Goal: Task Accomplishment & Management: Manage account settings

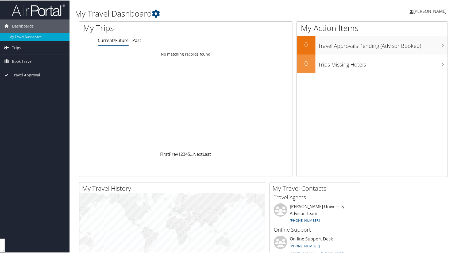
scroll to position [5707, 0]
click at [20, 60] on span "Book Travel" at bounding box center [22, 60] width 21 height 13
click at [31, 48] on link "Trips" at bounding box center [34, 47] width 69 height 13
click at [30, 81] on span "Book Travel" at bounding box center [22, 84] width 21 height 13
click at [30, 85] on span "Book Travel" at bounding box center [22, 84] width 21 height 13
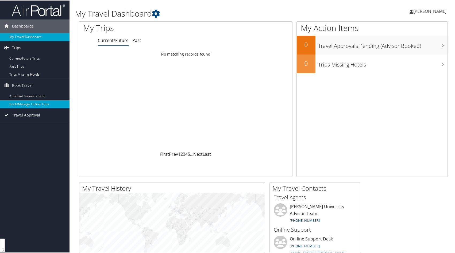
click at [30, 103] on link "Book/Manage Online Trips" at bounding box center [34, 104] width 69 height 8
click at [413, 13] on span "[PERSON_NAME]" at bounding box center [429, 11] width 33 height 6
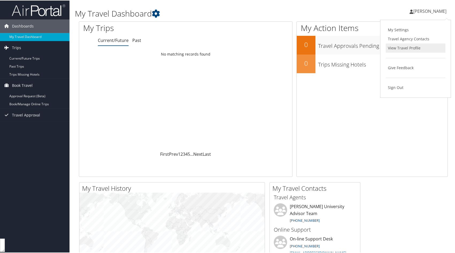
click at [400, 49] on link "View Travel Profile" at bounding box center [415, 47] width 60 height 9
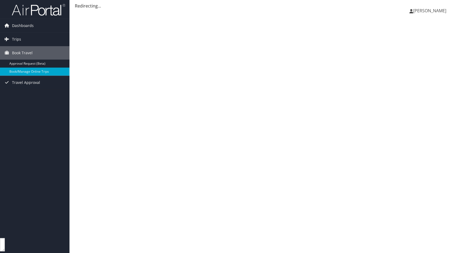
scroll to position [5009, 0]
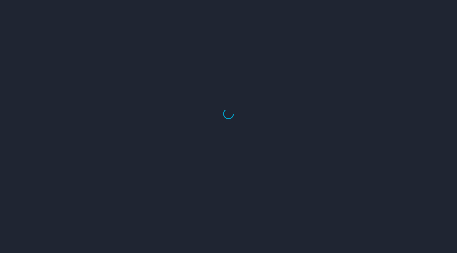
select select "US"
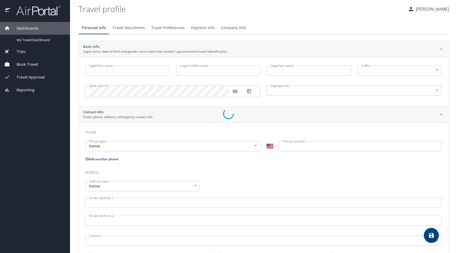
scroll to position [5707, 0]
select select "US"
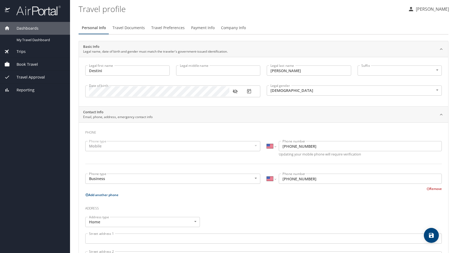
type input "Destini"
type input "[PERSON_NAME]"
type input "[DEMOGRAPHIC_DATA]"
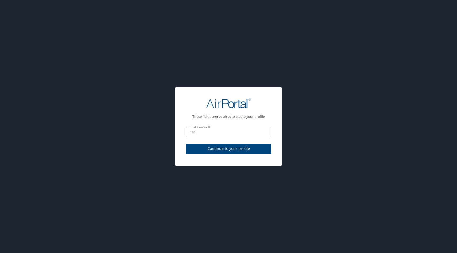
click at [230, 129] on input "Cost Center ID" at bounding box center [228, 132] width 85 height 10
type input "CC3800"
click at [216, 151] on span "Continue to your profile" at bounding box center [228, 148] width 77 height 7
select select "US"
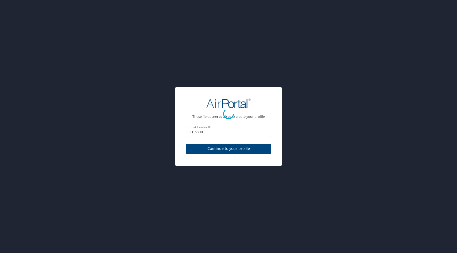
select select "US"
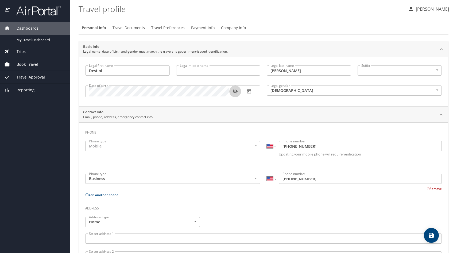
click at [232, 92] on button "button" at bounding box center [235, 91] width 12 height 12
click at [189, 148] on div "Mobile" at bounding box center [172, 146] width 175 height 10
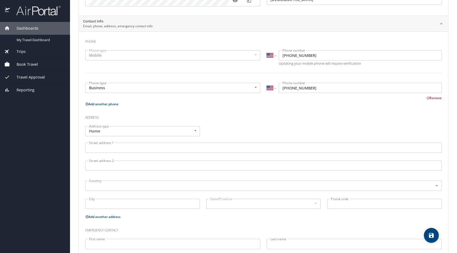
scroll to position [93, 0]
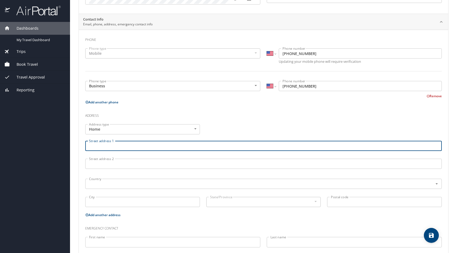
click at [180, 147] on input "Street address 1" at bounding box center [263, 146] width 356 height 10
type input "1601 Evarts St. NE"
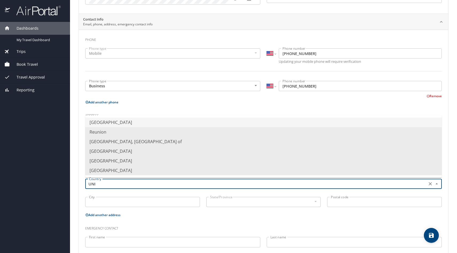
click at [165, 122] on li "United States of America" at bounding box center [263, 123] width 356 height 10
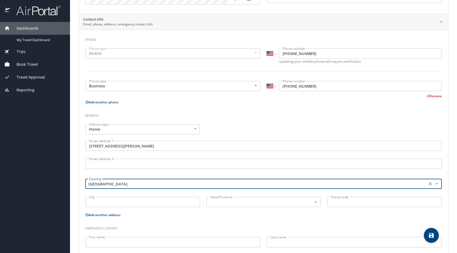
type input "United States of America"
click at [129, 201] on input "City" at bounding box center [142, 202] width 115 height 10
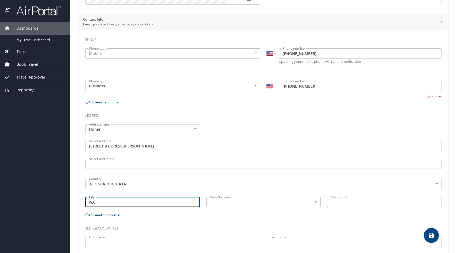
type input "w"
type input "Washington"
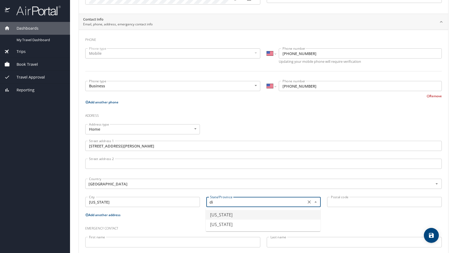
click at [217, 218] on li "District of Columbia" at bounding box center [263, 215] width 115 height 10
type input "District of Columbia"
click at [339, 200] on input "Postal code" at bounding box center [384, 202] width 115 height 10
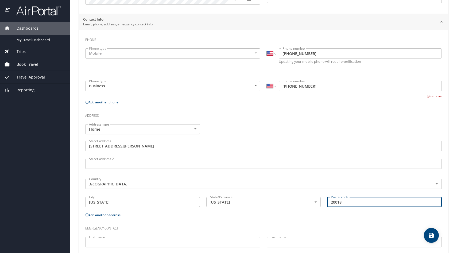
scroll to position [122, 0]
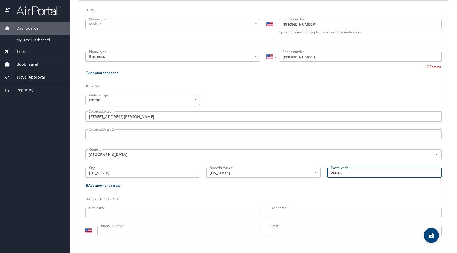
type input "20018"
click at [229, 213] on input "First name" at bounding box center [172, 212] width 175 height 10
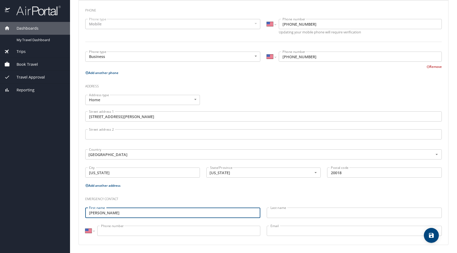
type input "Cole"
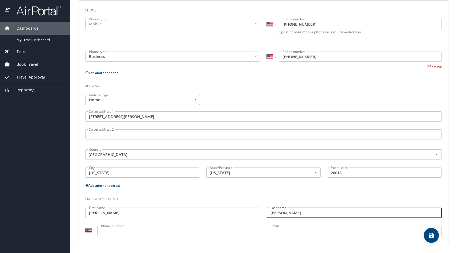
type input "Porter"
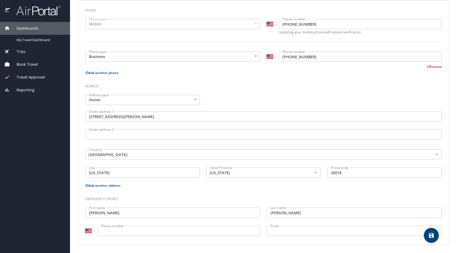
click at [195, 232] on input "Phone number" at bounding box center [178, 231] width 163 height 10
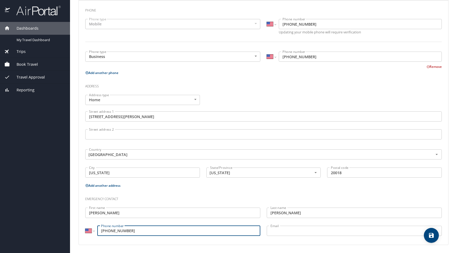
type input "(202) 657-1769"
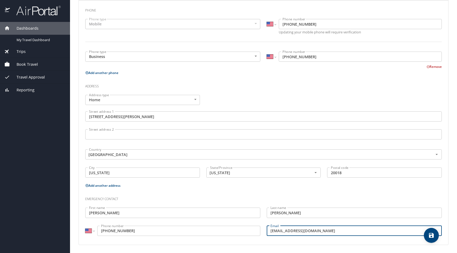
type input "coleeporter@aol.com"
click at [316, 200] on h3 "Emergency contact" at bounding box center [263, 197] width 356 height 9
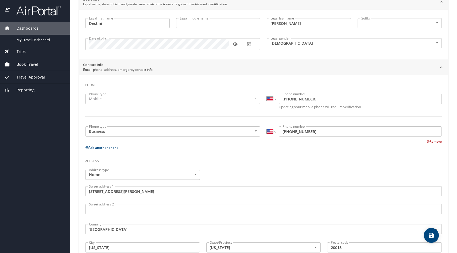
scroll to position [0, 0]
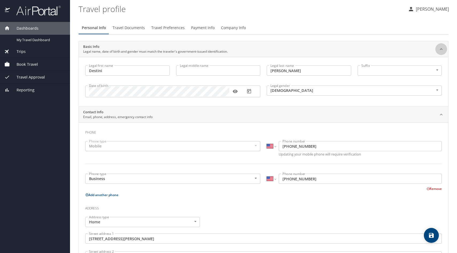
click at [439, 47] on icon at bounding box center [440, 48] width 5 height 5
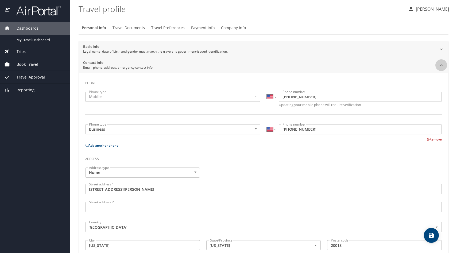
click at [436, 66] on div at bounding box center [441, 65] width 12 height 12
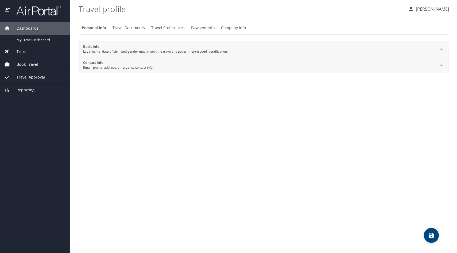
click at [438, 66] on icon at bounding box center [440, 64] width 5 height 5
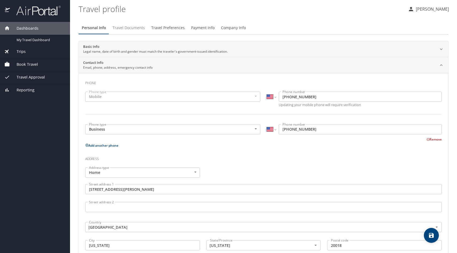
click at [126, 29] on span "Travel Documents" at bounding box center [128, 28] width 32 height 7
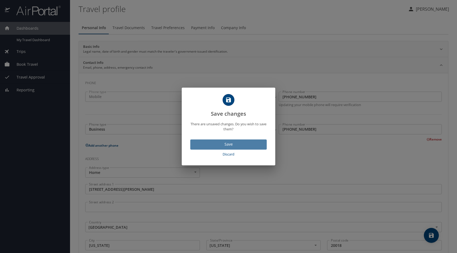
click at [203, 147] on button "Save" at bounding box center [228, 144] width 76 height 10
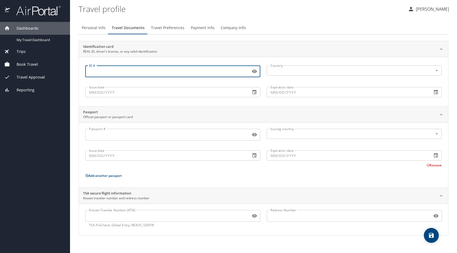
click at [122, 71] on input "ID #" at bounding box center [166, 71] width 163 height 10
type input "4513236"
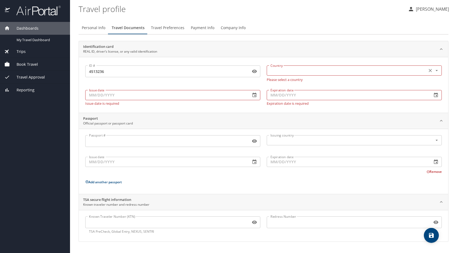
click at [300, 75] on div "Country" at bounding box center [354, 70] width 175 height 10
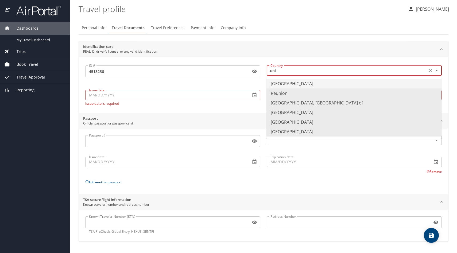
click at [318, 82] on li "United States of America" at bounding box center [353, 84] width 175 height 10
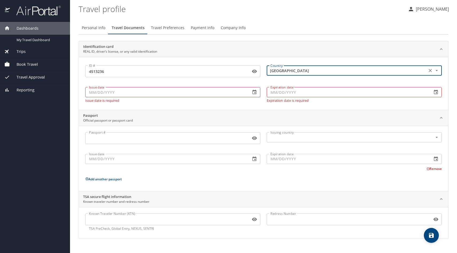
type input "United States of America"
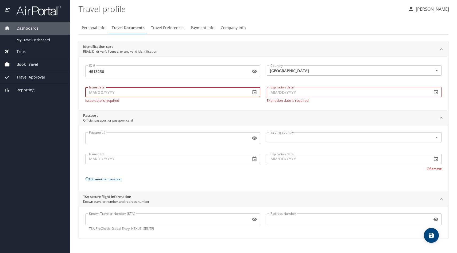
click at [196, 91] on input "Issue date" at bounding box center [165, 92] width 161 height 10
type input "05/07/2019"
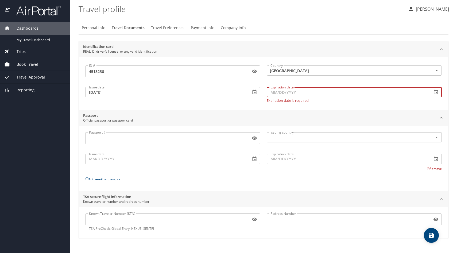
type input "2_/__/____"
type input "12/18/1996"
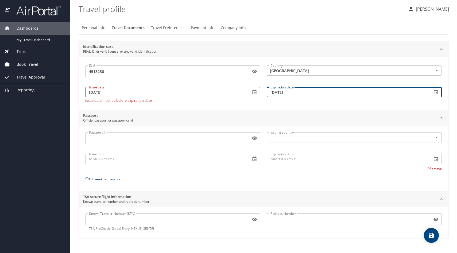
click at [299, 92] on input "12/18/1996" at bounding box center [347, 92] width 161 height 10
type input "12/18/2026"
click at [274, 108] on div "Identification card REAL ID, driver’s license, or any valid identification ID #…" at bounding box center [264, 140] width 370 height 198
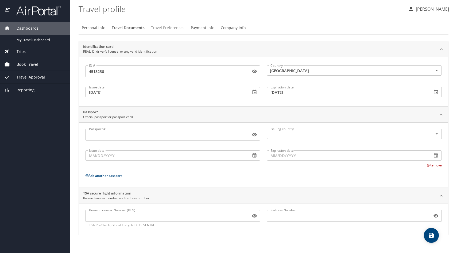
click at [172, 26] on span "Travel Preferences" at bounding box center [167, 28] width 33 height 7
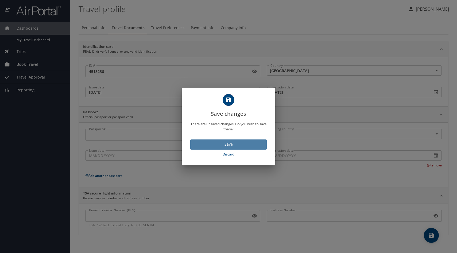
click at [218, 147] on span "Save" at bounding box center [228, 144] width 68 height 7
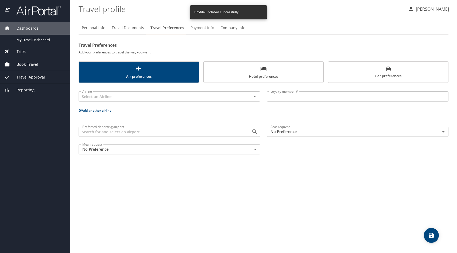
click at [202, 27] on span "Payment Info" at bounding box center [202, 28] width 24 height 7
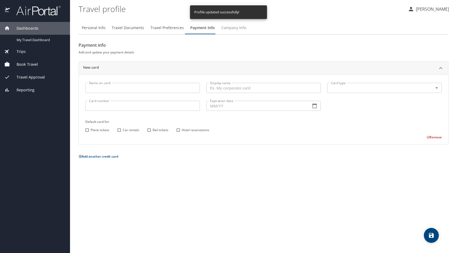
click at [224, 30] on span "Company Info" at bounding box center [233, 28] width 25 height 7
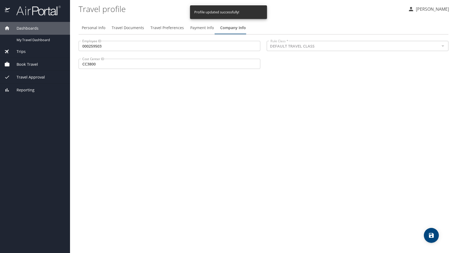
click at [291, 50] on div "DEFAULT TRAVEL CLASS Rule Class *" at bounding box center [358, 46] width 182 height 10
click at [31, 62] on span "Book Travel" at bounding box center [24, 64] width 28 height 6
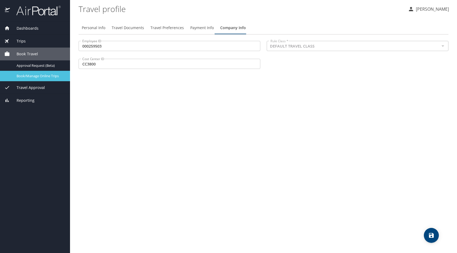
click at [35, 78] on span "Book/Manage Online Trips" at bounding box center [40, 75] width 47 height 5
click at [42, 80] on link "Book/Manage Online Trips" at bounding box center [35, 76] width 70 height 10
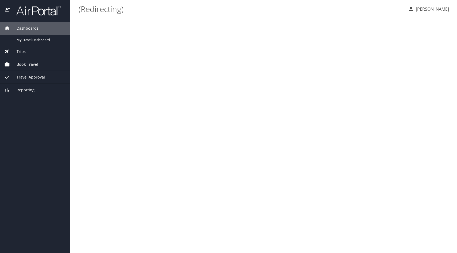
scroll to position [5400, 0]
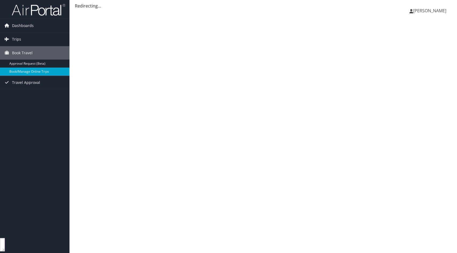
scroll to position [5401, 0]
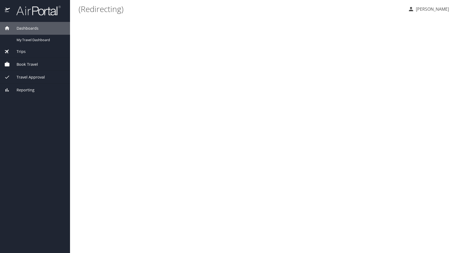
scroll to position [5568, 0]
